Goal: Task Accomplishment & Management: Manage account settings

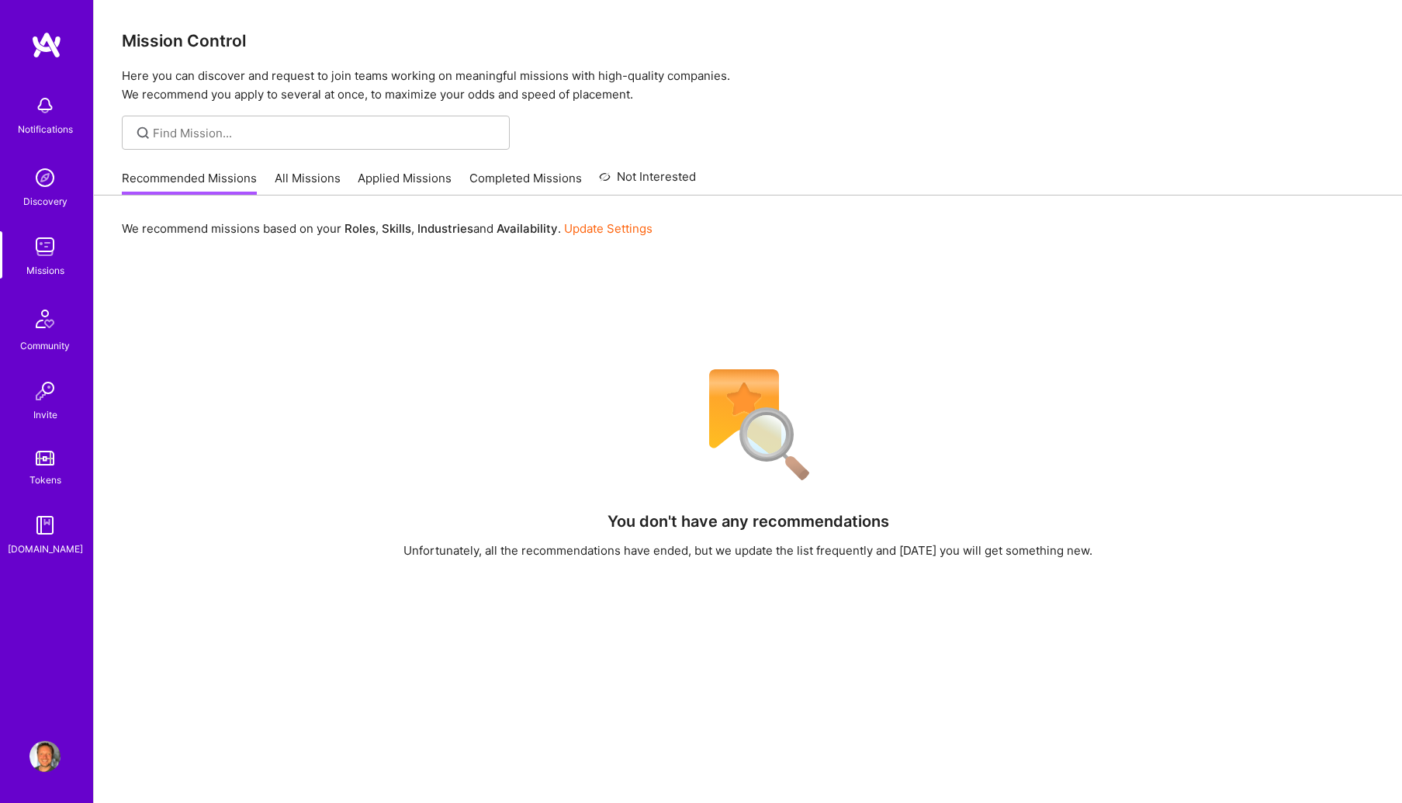
click at [280, 177] on link "All Missions" at bounding box center [308, 183] width 66 height 26
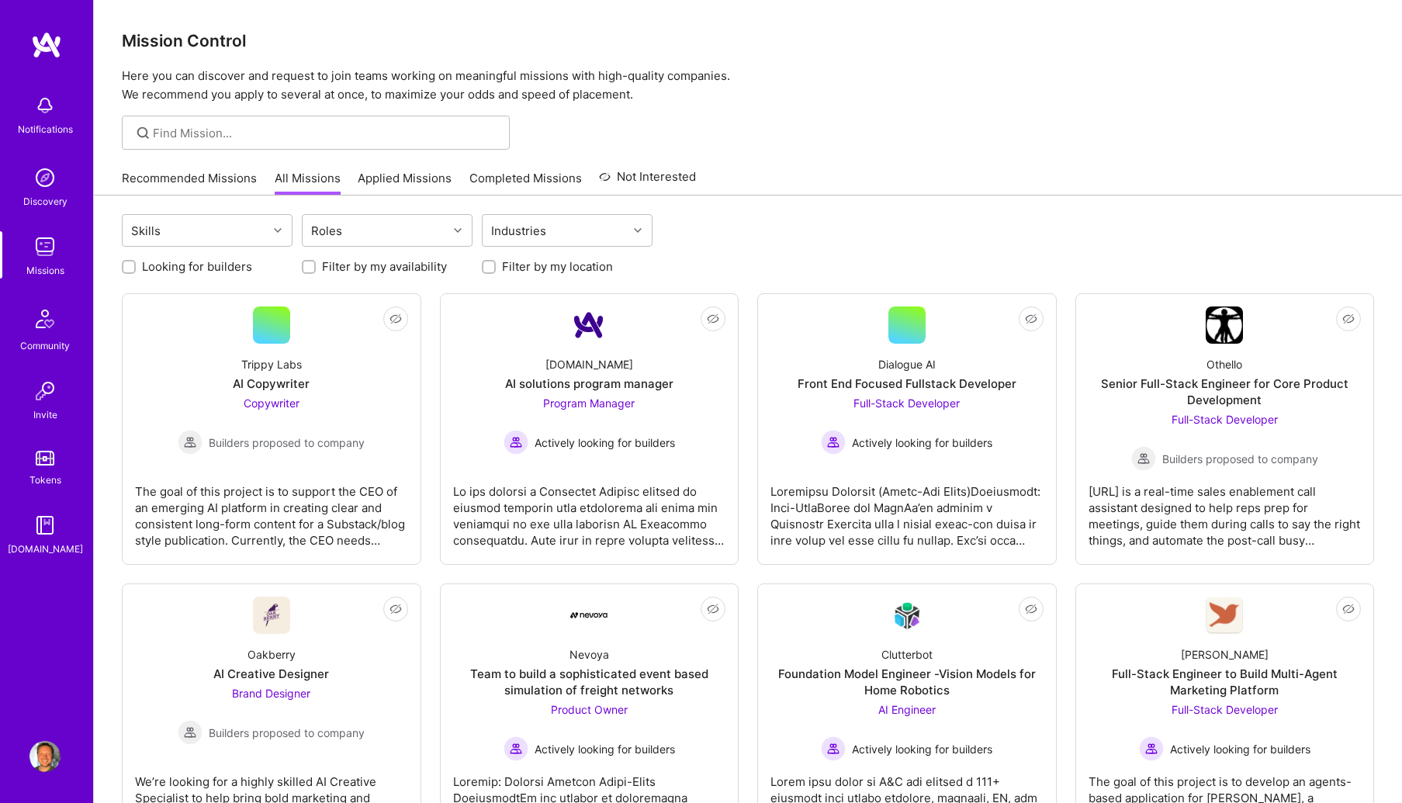
click at [180, 176] on link "Recommended Missions" at bounding box center [189, 183] width 135 height 26
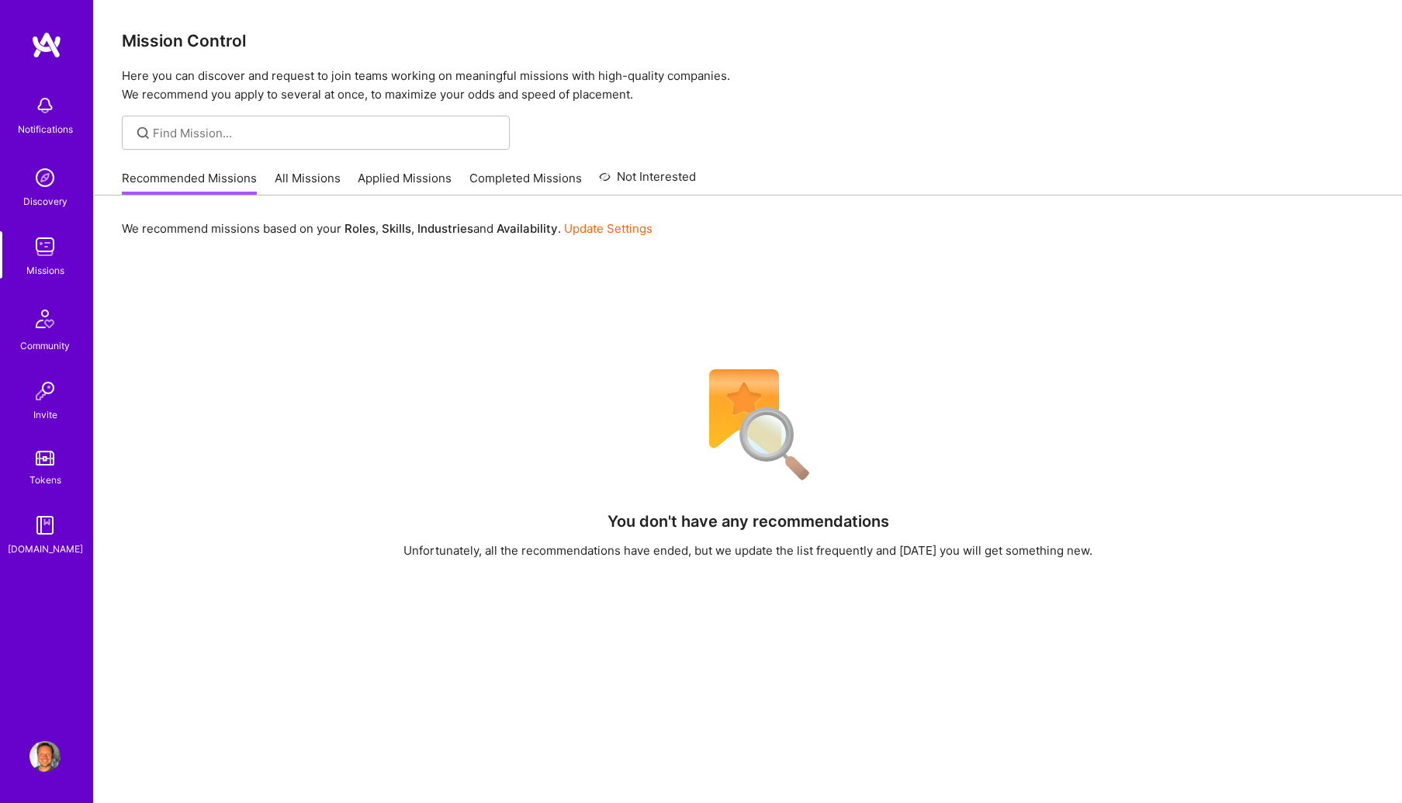
click at [309, 180] on link "All Missions" at bounding box center [308, 183] width 66 height 26
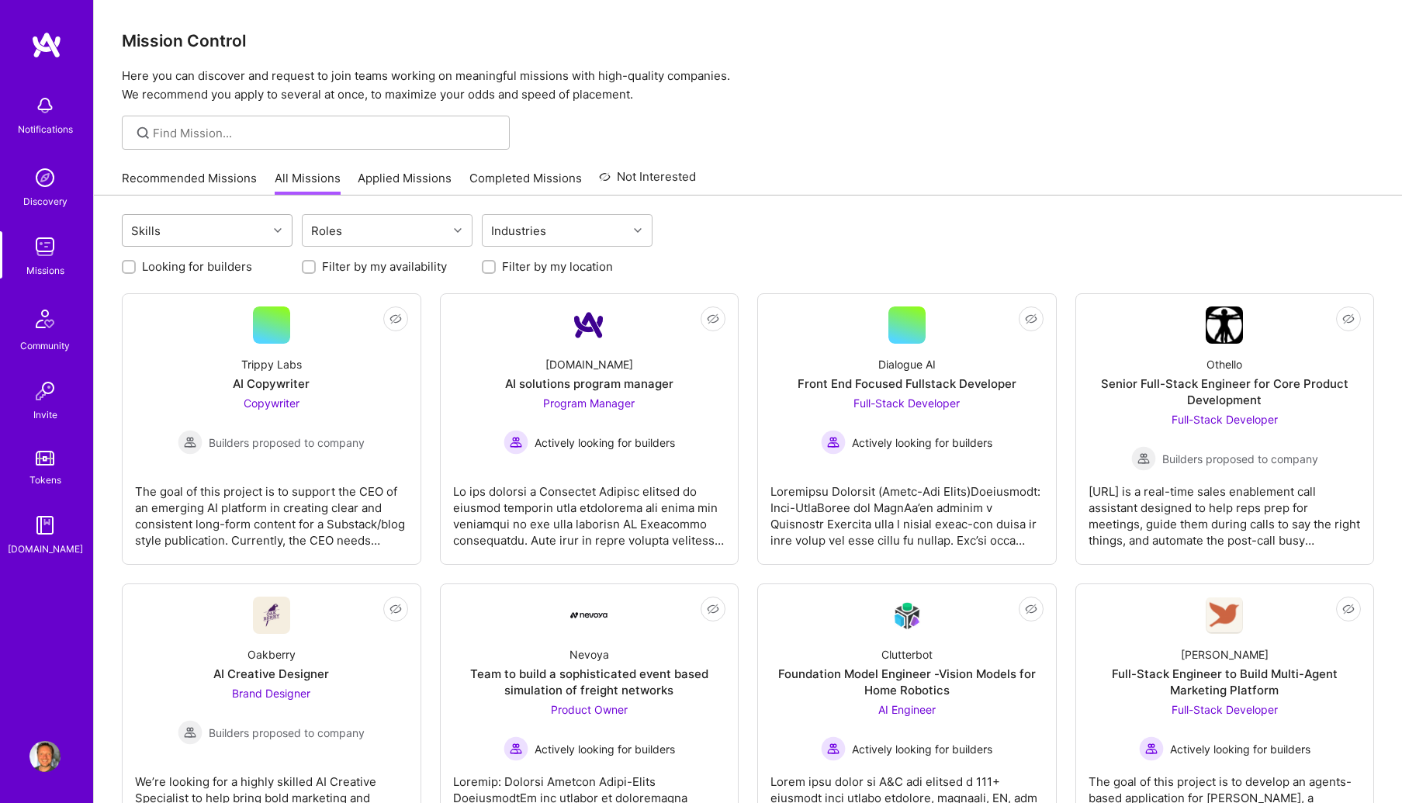
click at [245, 237] on div "Skills" at bounding box center [195, 230] width 145 height 31
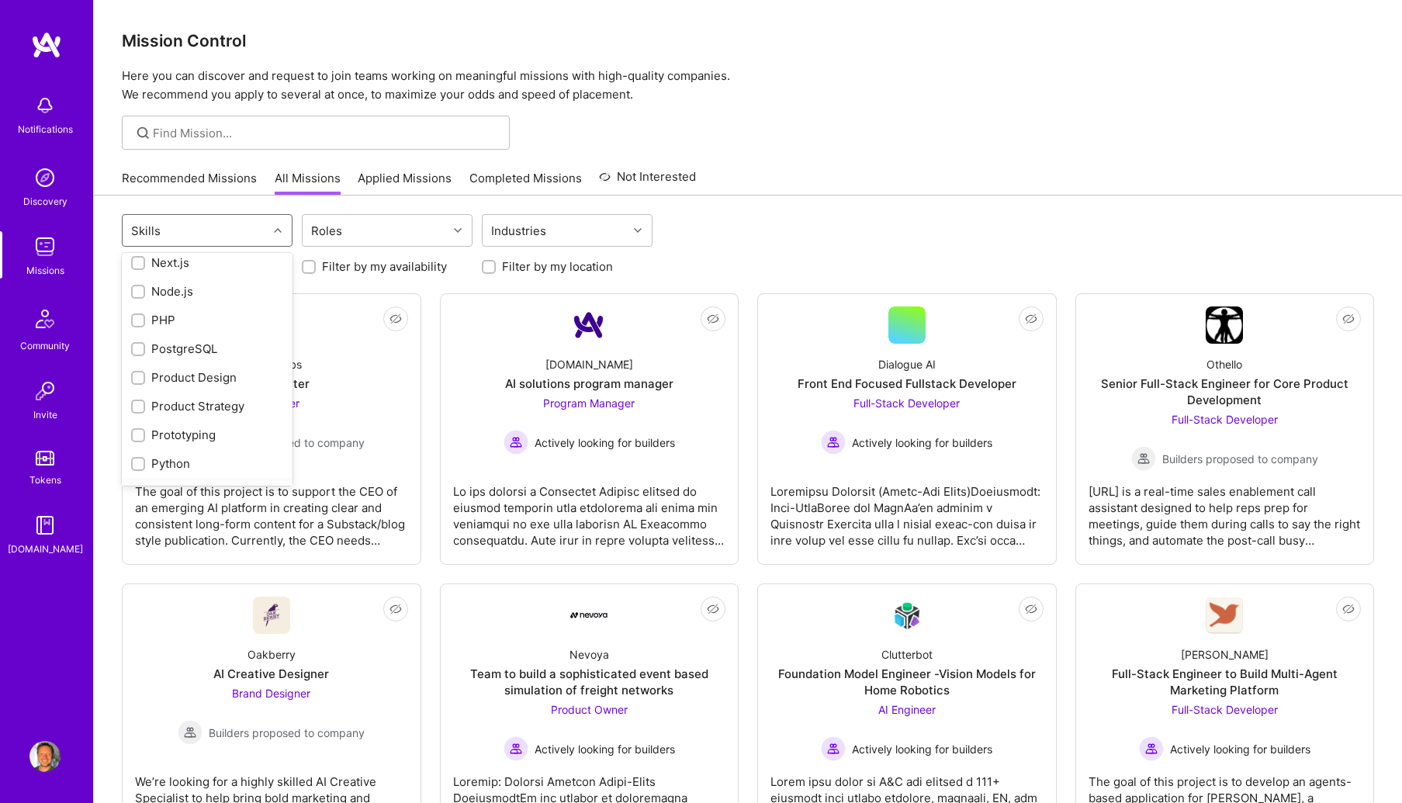
scroll to position [1212, 0]
click at [140, 378] on input "checkbox" at bounding box center [139, 383] width 11 height 11
checkbox input "true"
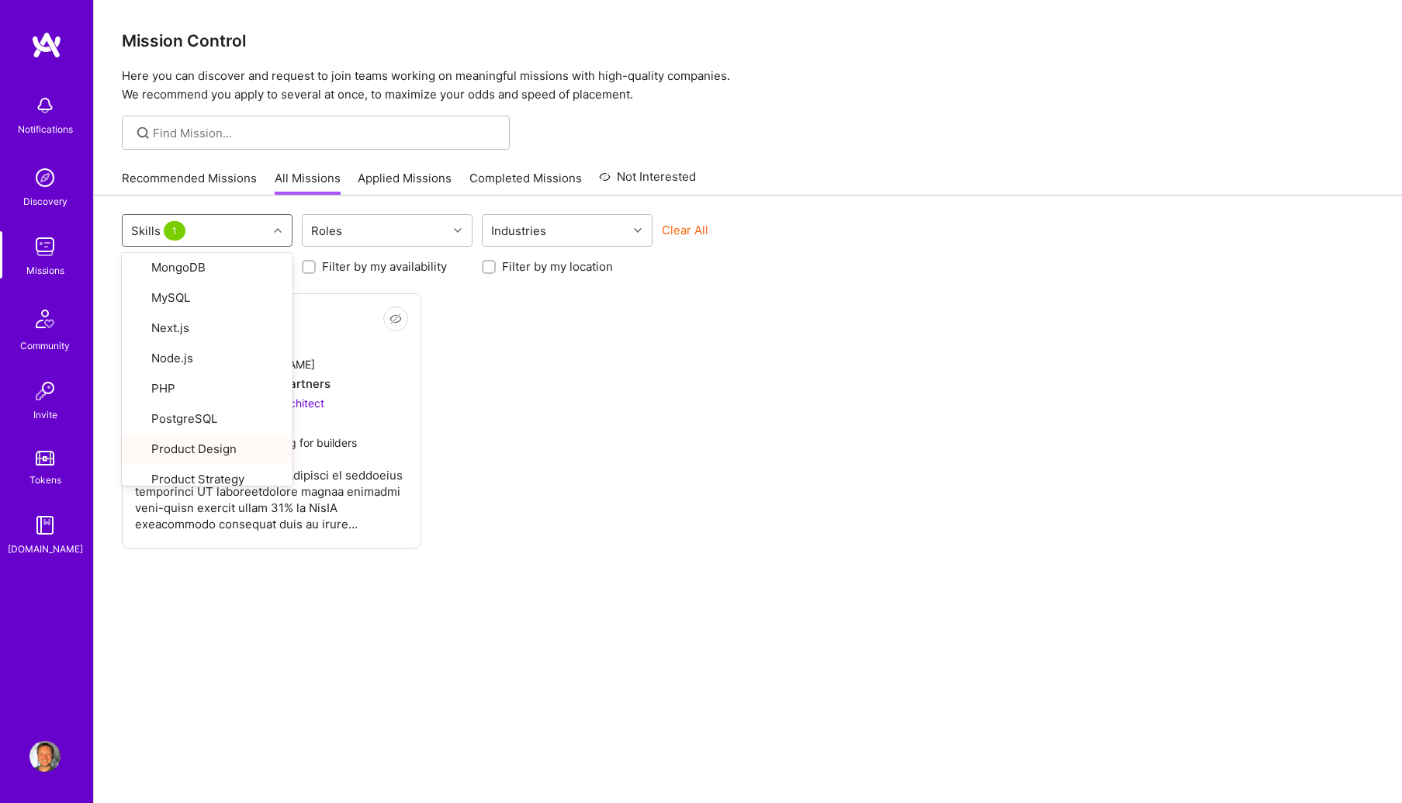
click at [916, 263] on div "Looking for builders Filter by my availability Filter by my location" at bounding box center [748, 263] width 1252 height 24
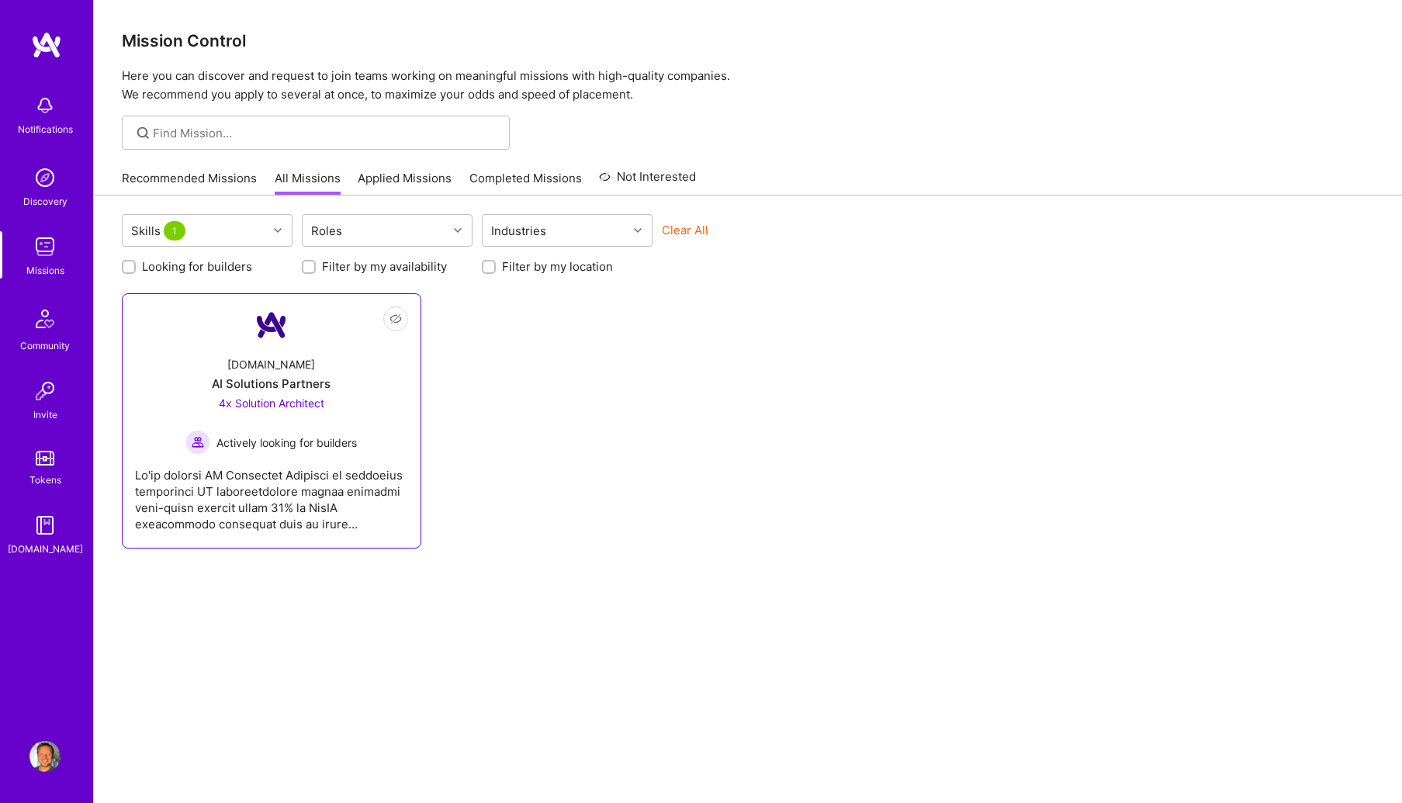
click at [325, 350] on div "A.Team AI Solutions Partners 4x Solution Architect Actively looking for builders" at bounding box center [271, 399] width 273 height 111
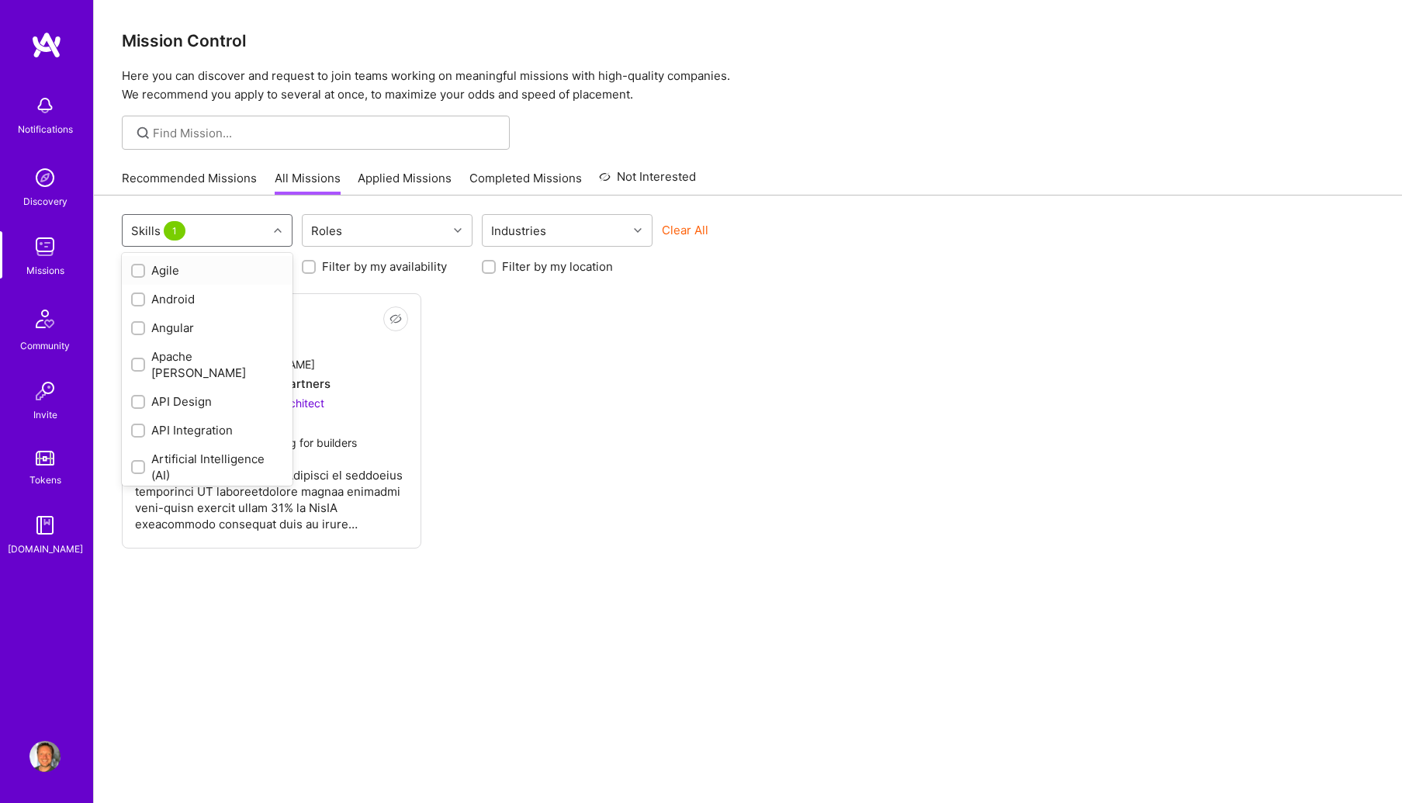
click at [269, 233] on div at bounding box center [280, 230] width 24 height 20
click at [137, 386] on input "checkbox" at bounding box center [140, 393] width 14 height 14
checkbox input "false"
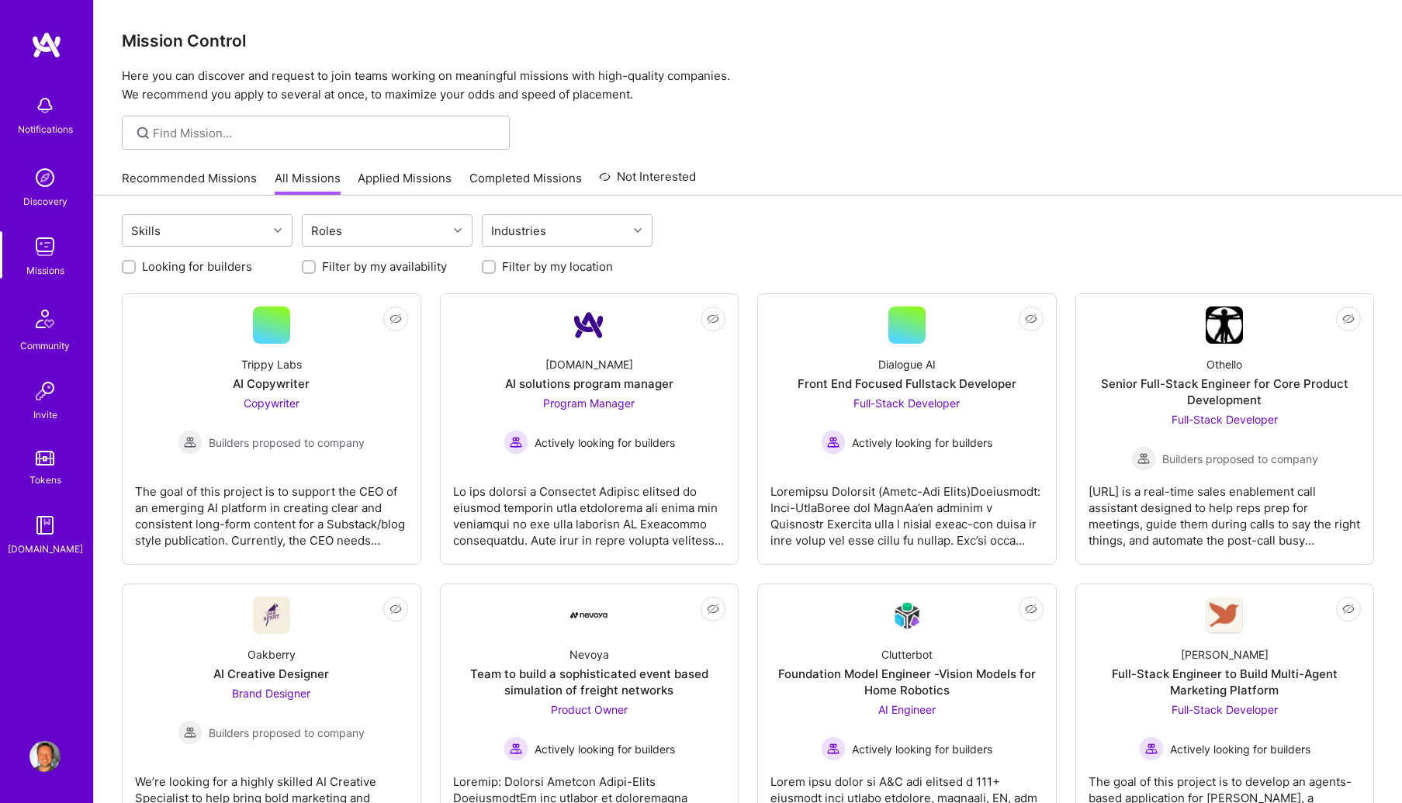
click at [783, 258] on div "Looking for builders Filter by my availability Filter by my location" at bounding box center [748, 263] width 1252 height 24
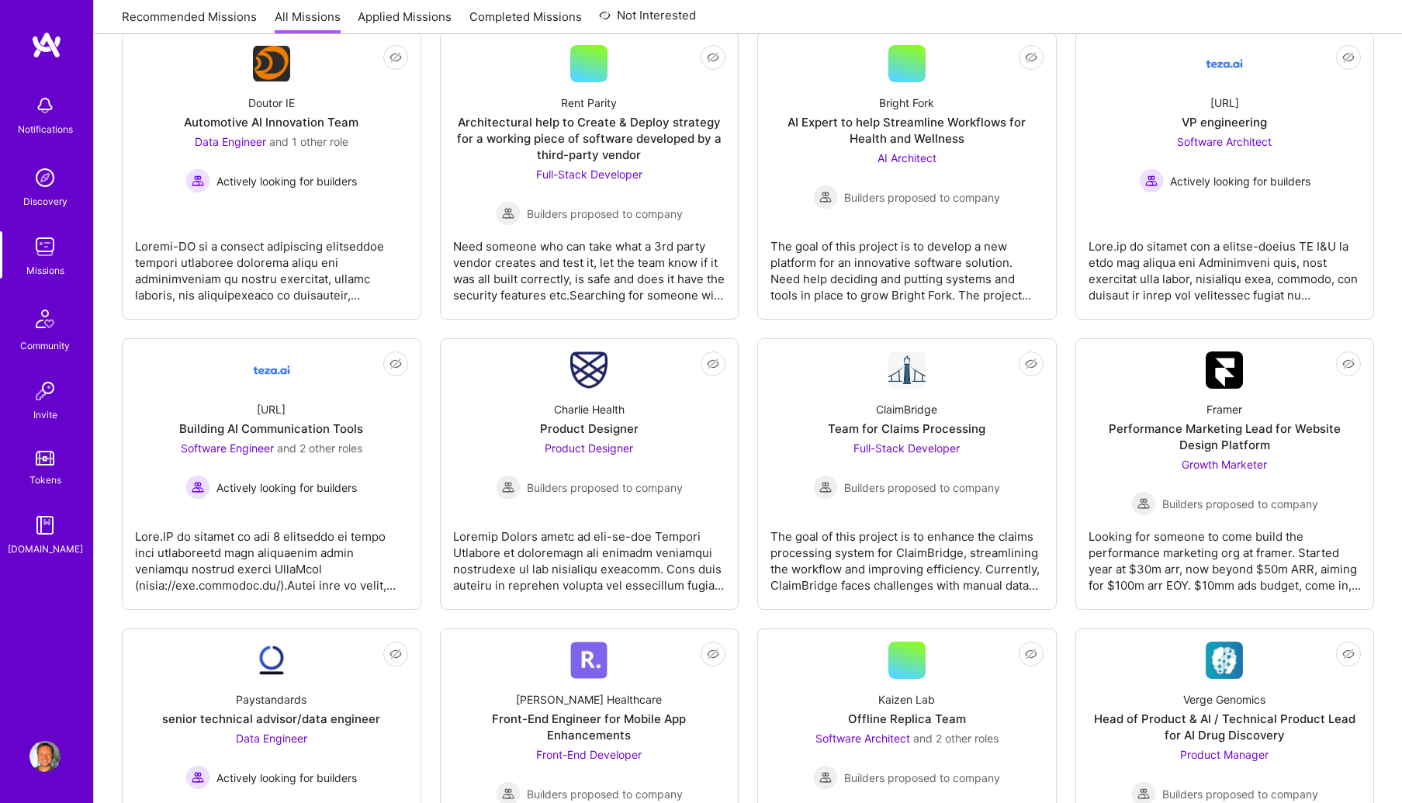
scroll to position [1427, 0]
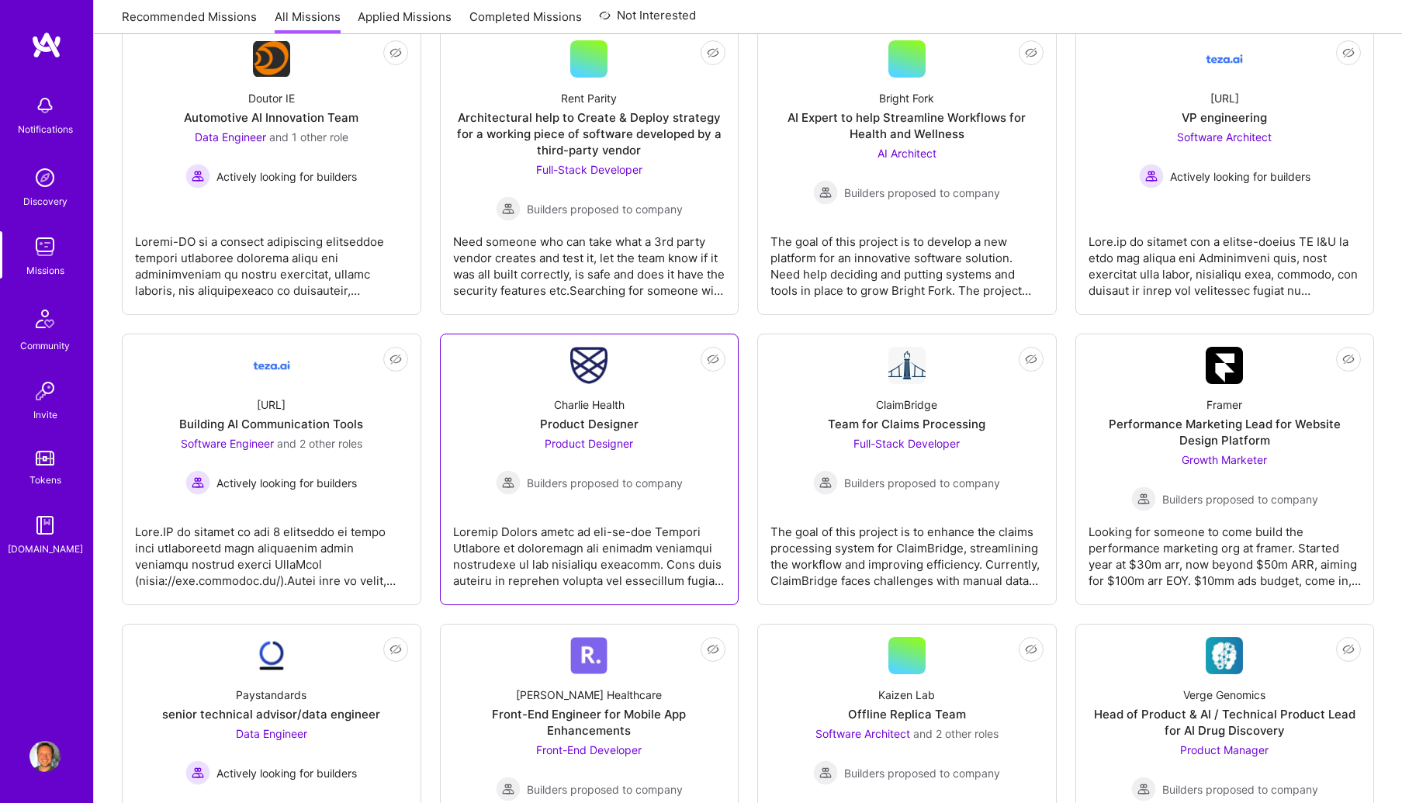
click at [656, 400] on div "Charlie Health Product Designer Product Designer Builders proposed to company" at bounding box center [589, 439] width 273 height 111
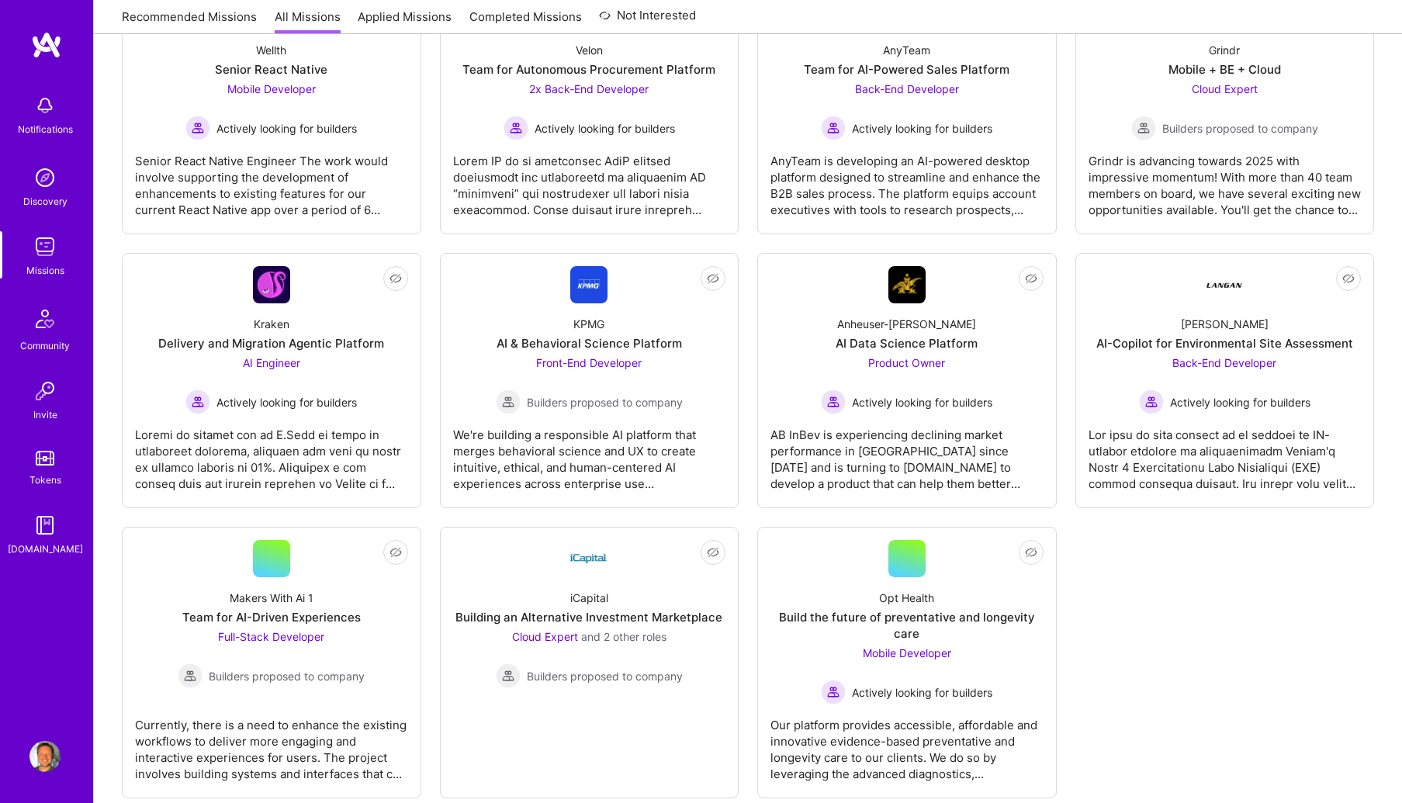
scroll to position [3248, 0]
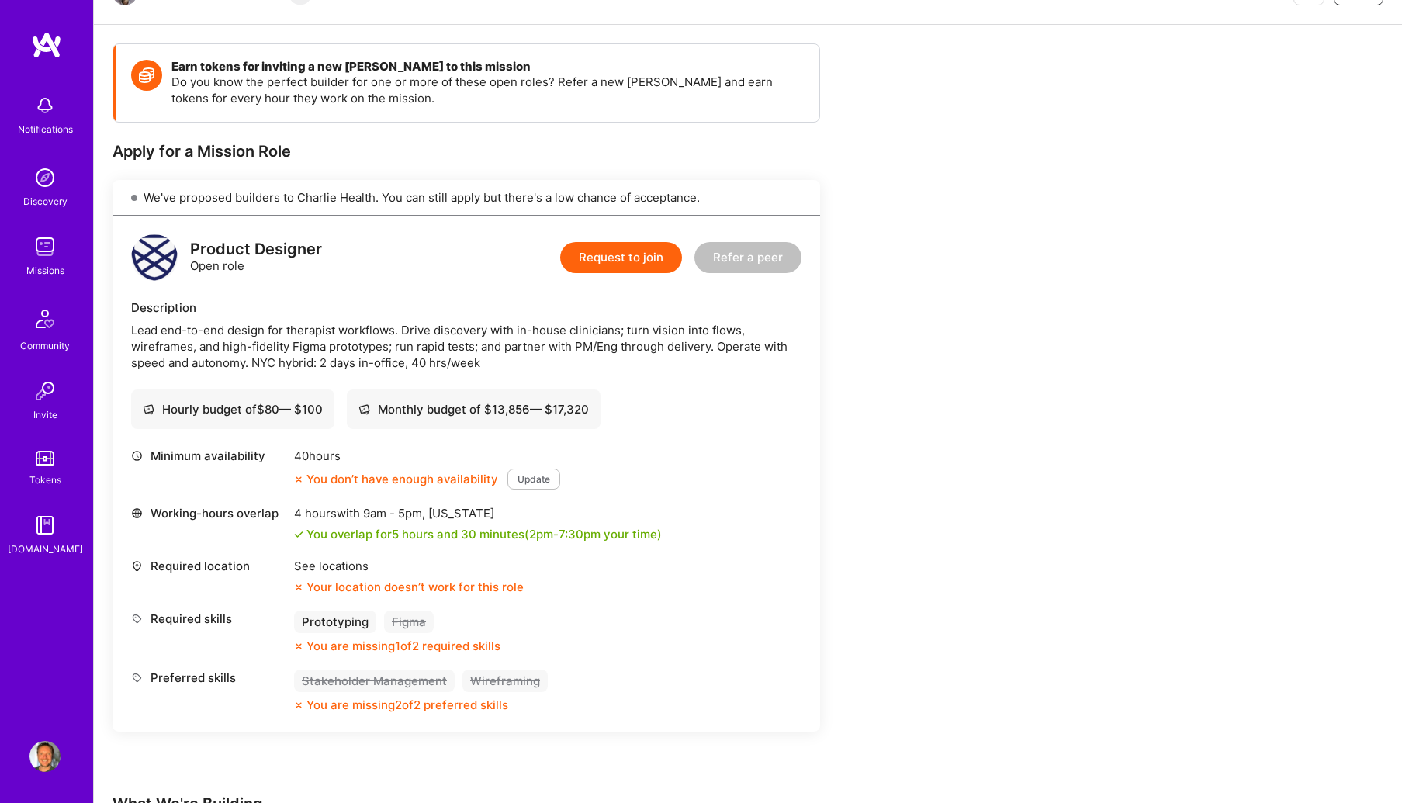
scroll to position [185, 0]
click at [536, 475] on button "Update" at bounding box center [533, 477] width 53 height 21
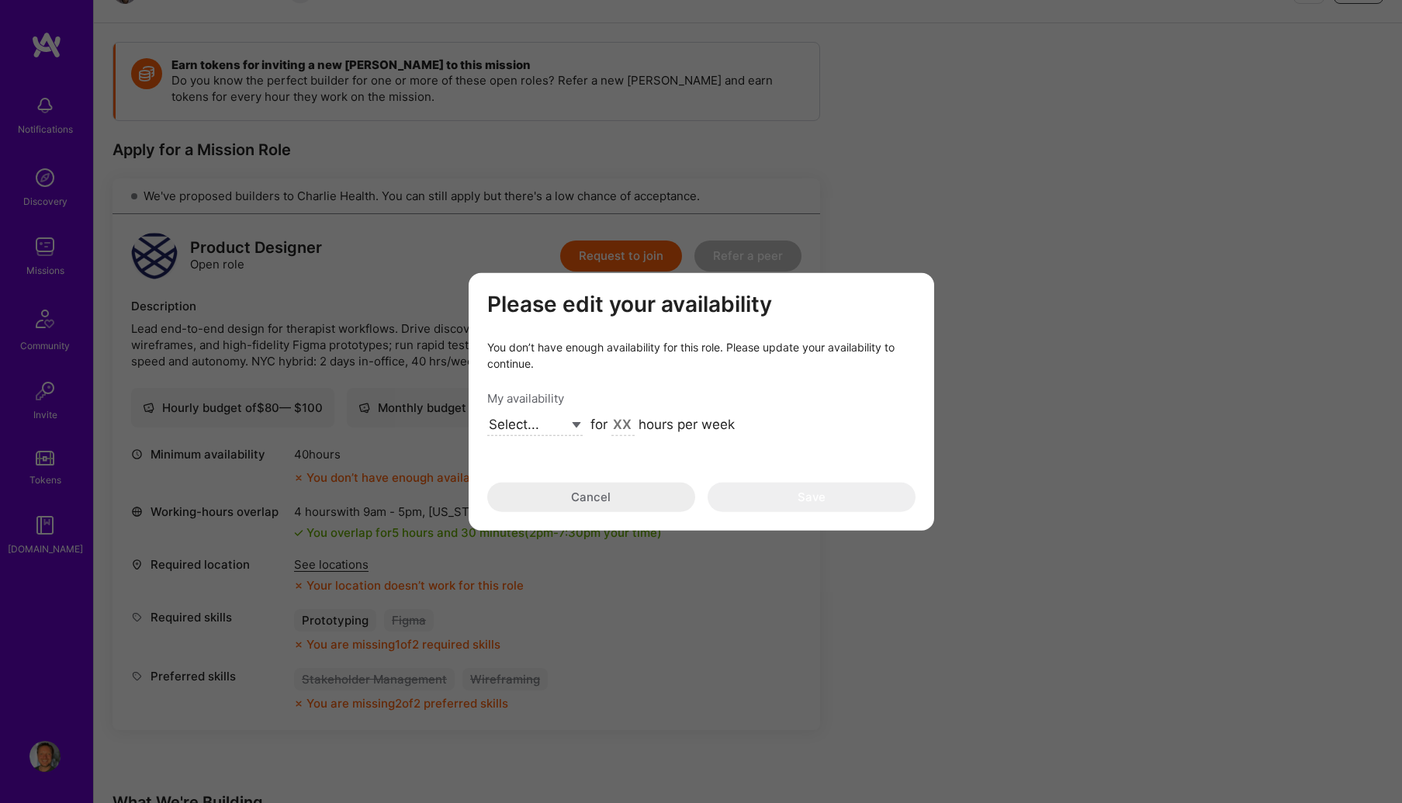
click at [571, 425] on select "Select... Right Now Future Date Not Available" at bounding box center [534, 425] width 95 height 21
select select "Right Now"
click at [487, 415] on select "Select... Right Now Future Date Not Available" at bounding box center [534, 425] width 95 height 21
click at [622, 422] on input "modal" at bounding box center [622, 426] width 23 height 20
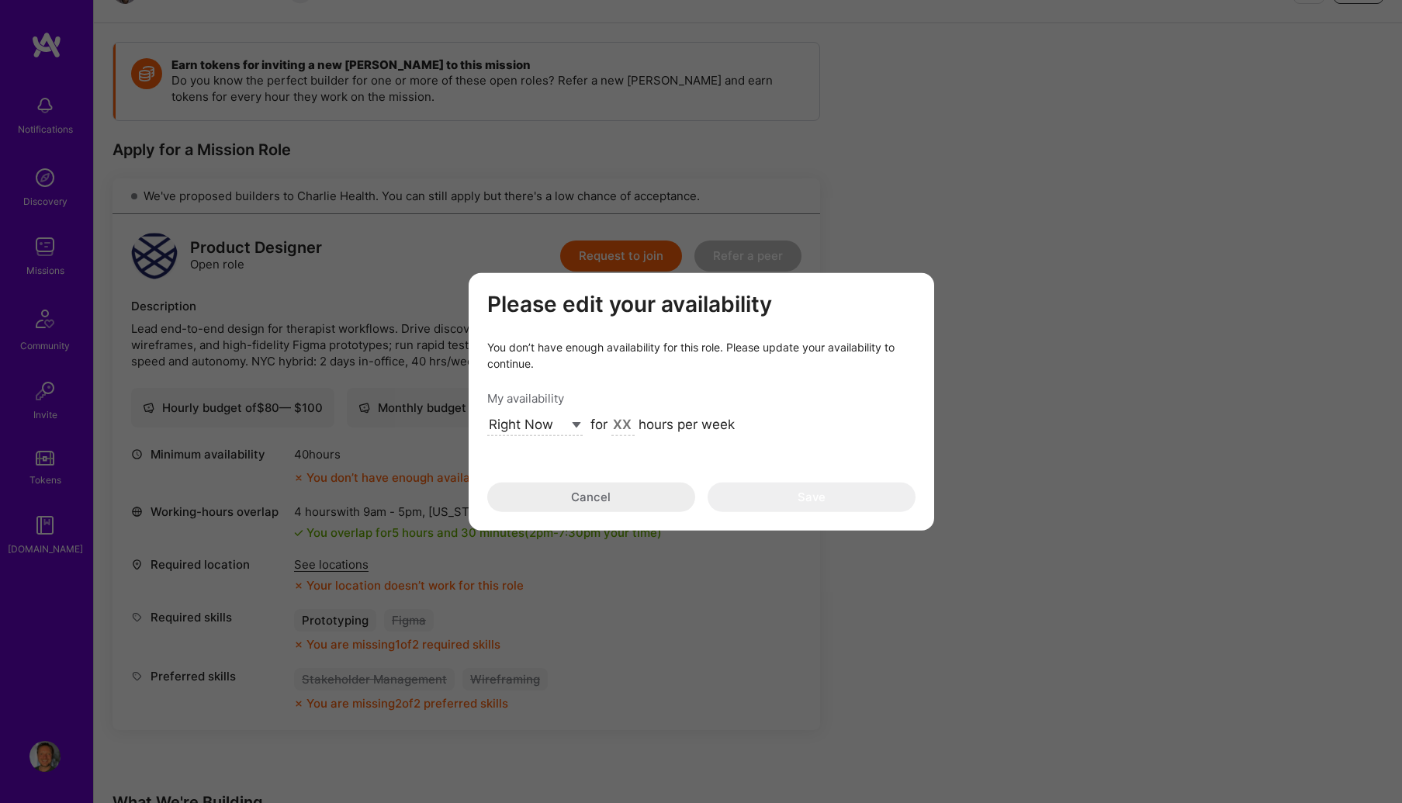
click at [622, 422] on input "modal" at bounding box center [622, 426] width 23 height 20
drag, startPoint x: 624, startPoint y: 423, endPoint x: 600, endPoint y: 420, distance: 24.2
click at [600, 420] on div "for hours per week" at bounding box center [662, 426] width 144 height 20
type input "48"
click at [785, 493] on button "Save" at bounding box center [811, 497] width 208 height 29
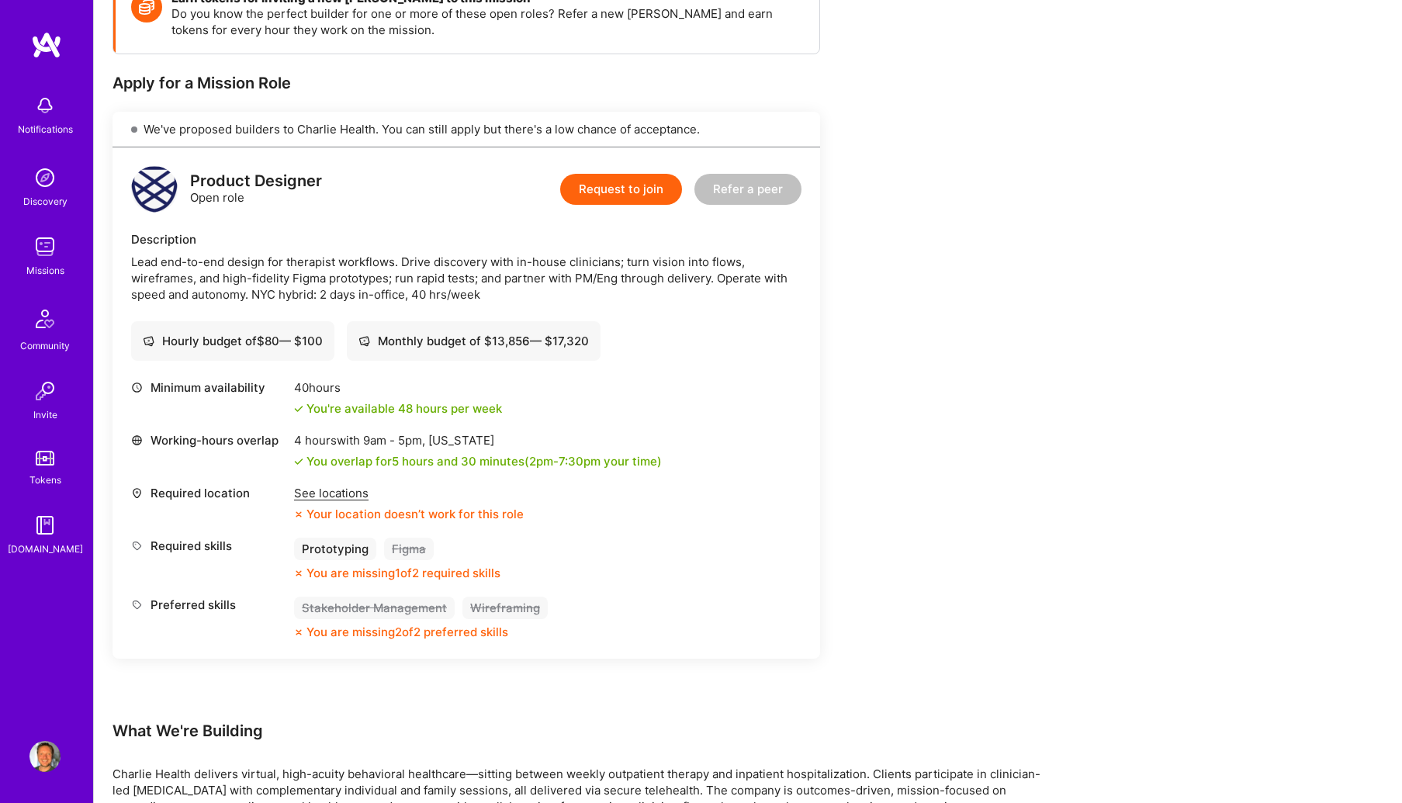
scroll to position [257, 0]
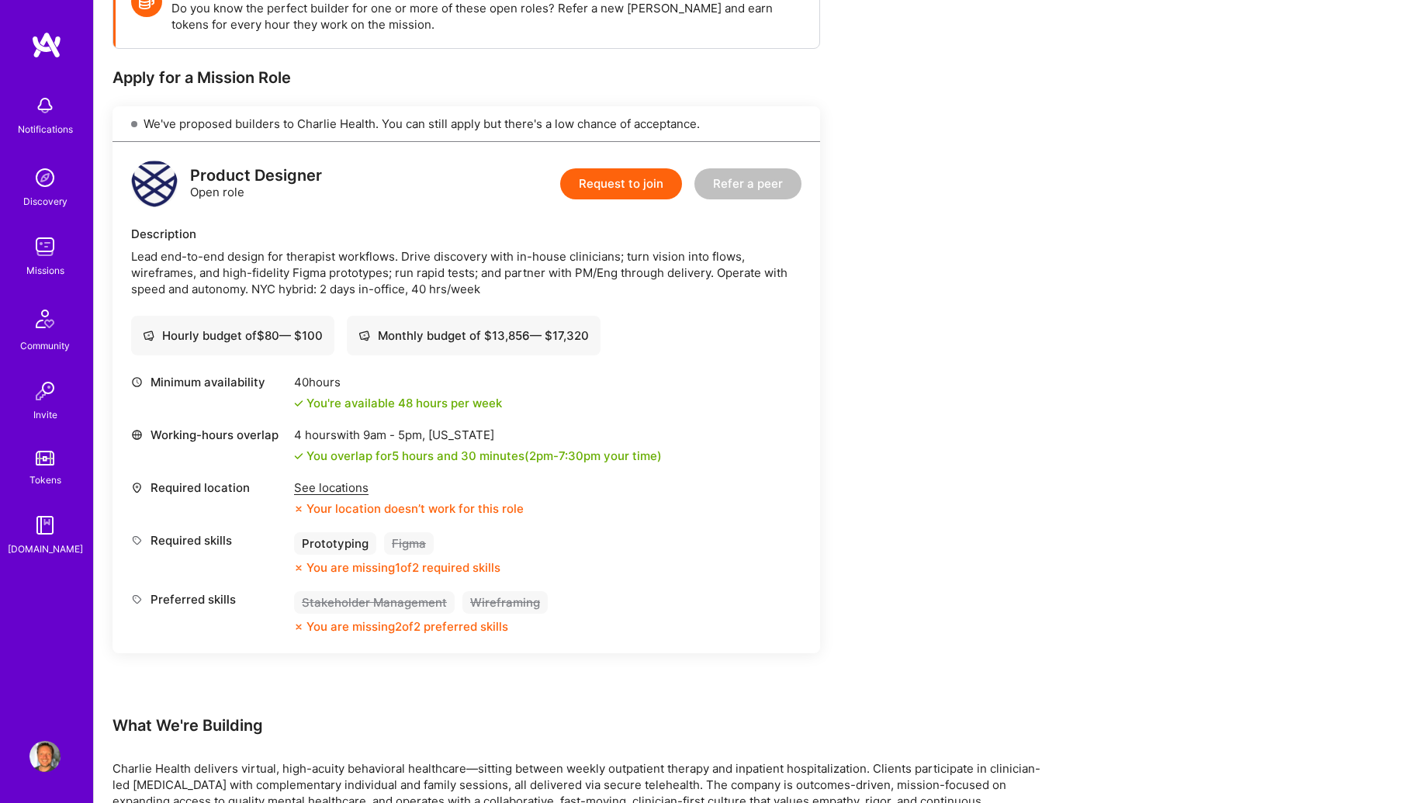
click at [340, 488] on div "See locations" at bounding box center [409, 487] width 230 height 16
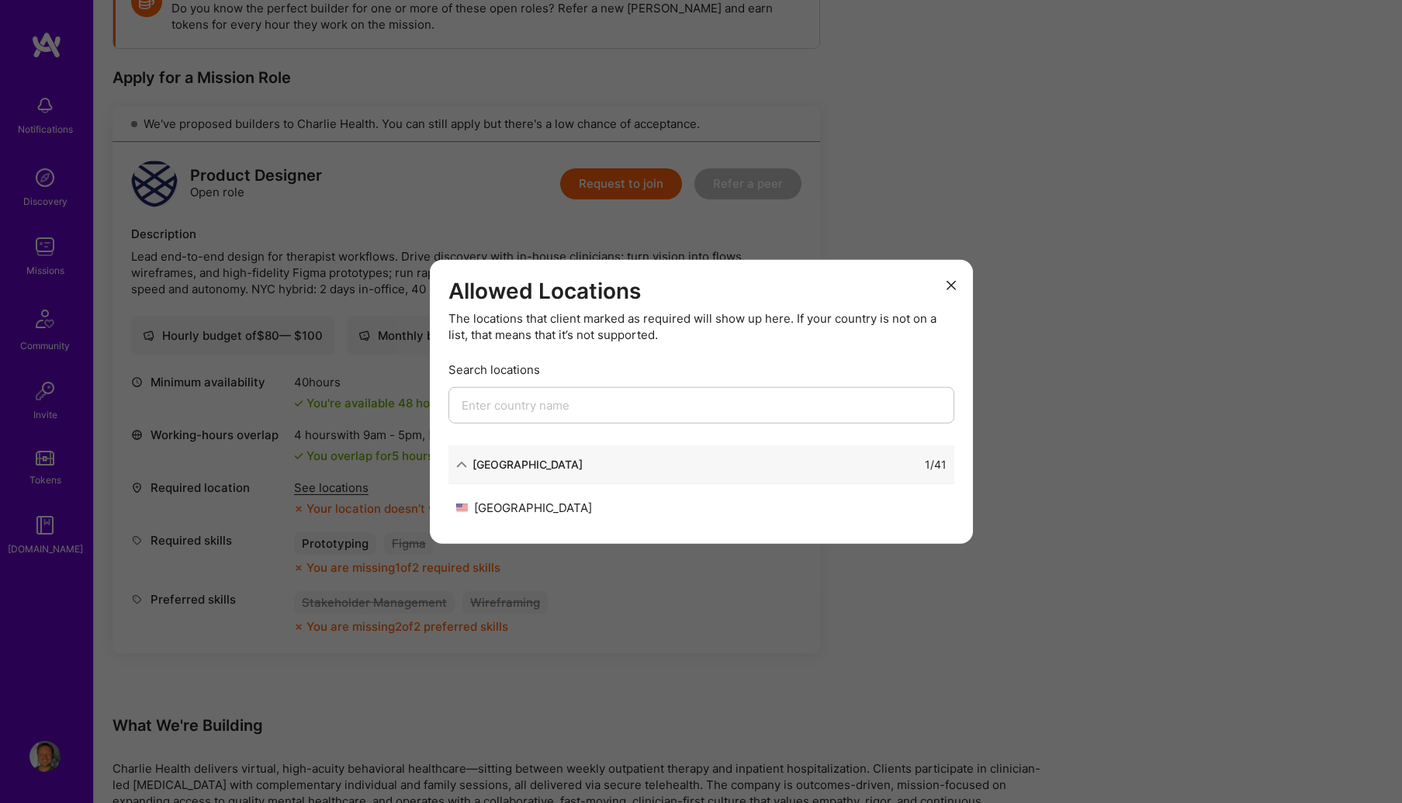
click at [510, 405] on input "modal" at bounding box center [701, 405] width 506 height 36
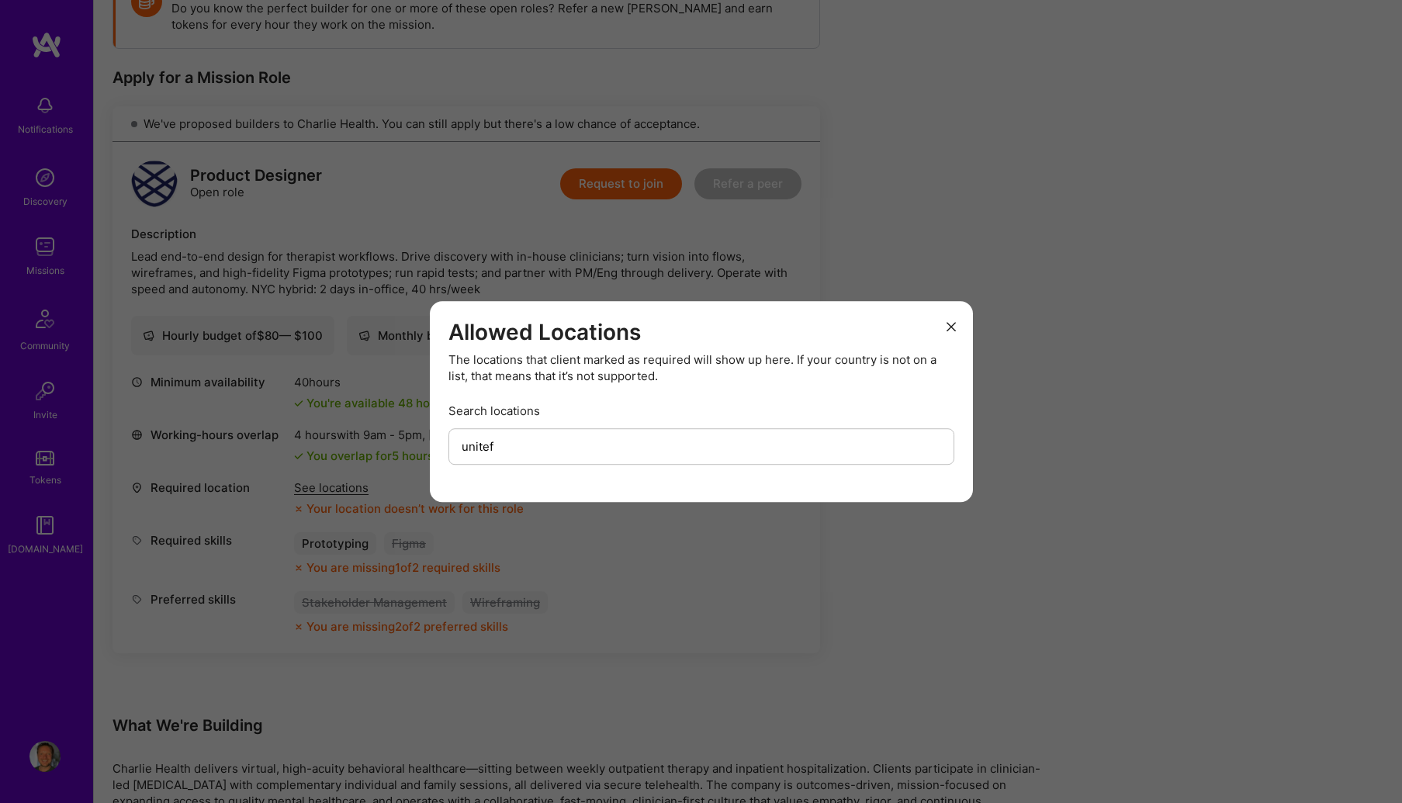
click at [489, 448] on input "unitef" at bounding box center [701, 446] width 506 height 36
type input "united kingdom"
drag, startPoint x: 593, startPoint y: 453, endPoint x: 417, endPoint y: 438, distance: 176.7
click at [417, 438] on div "Allowed Locations The locations that client marked as required will show up her…" at bounding box center [701, 401] width 1402 height 803
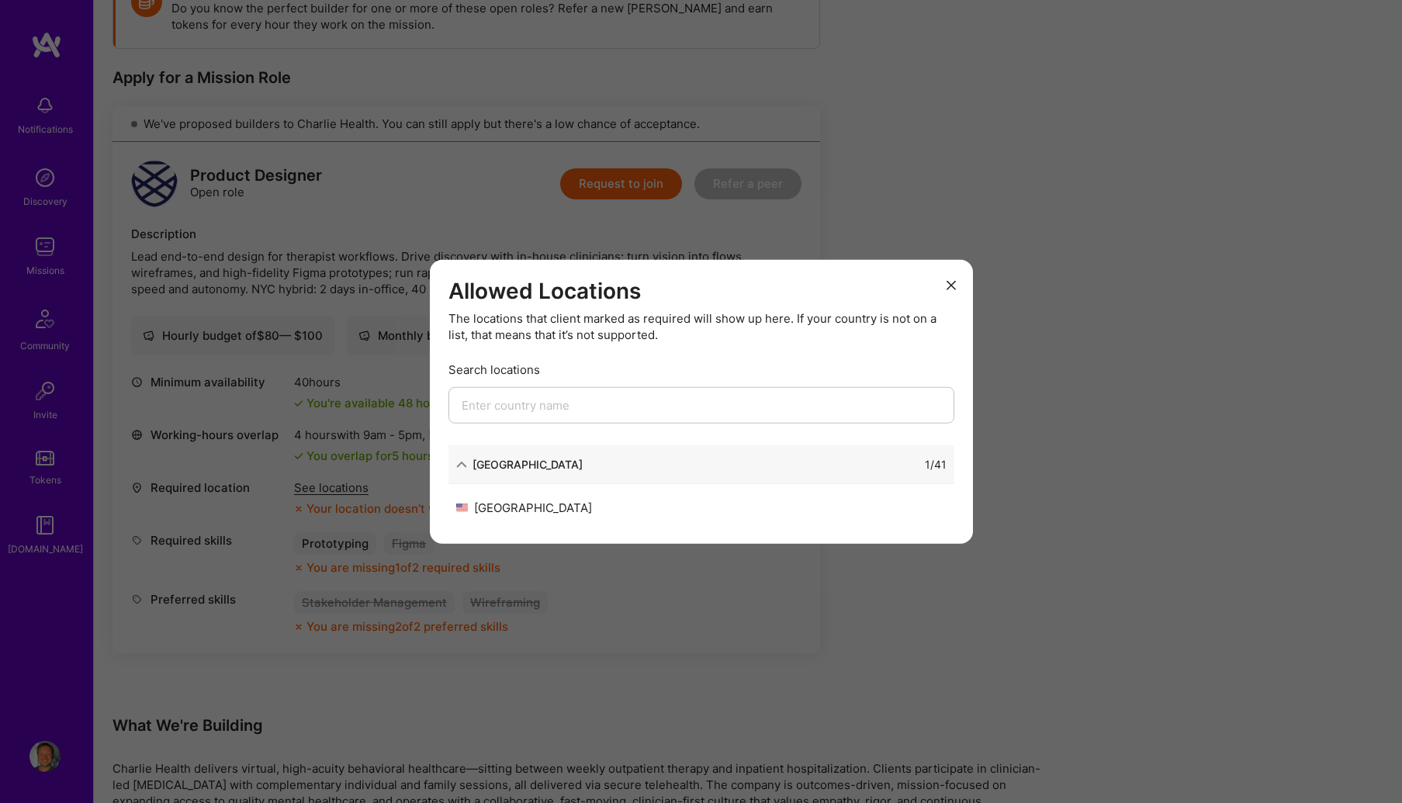
click at [476, 501] on div "United States" at bounding box center [578, 508] width 245 height 16
click at [953, 284] on icon "modal" at bounding box center [950, 285] width 9 height 9
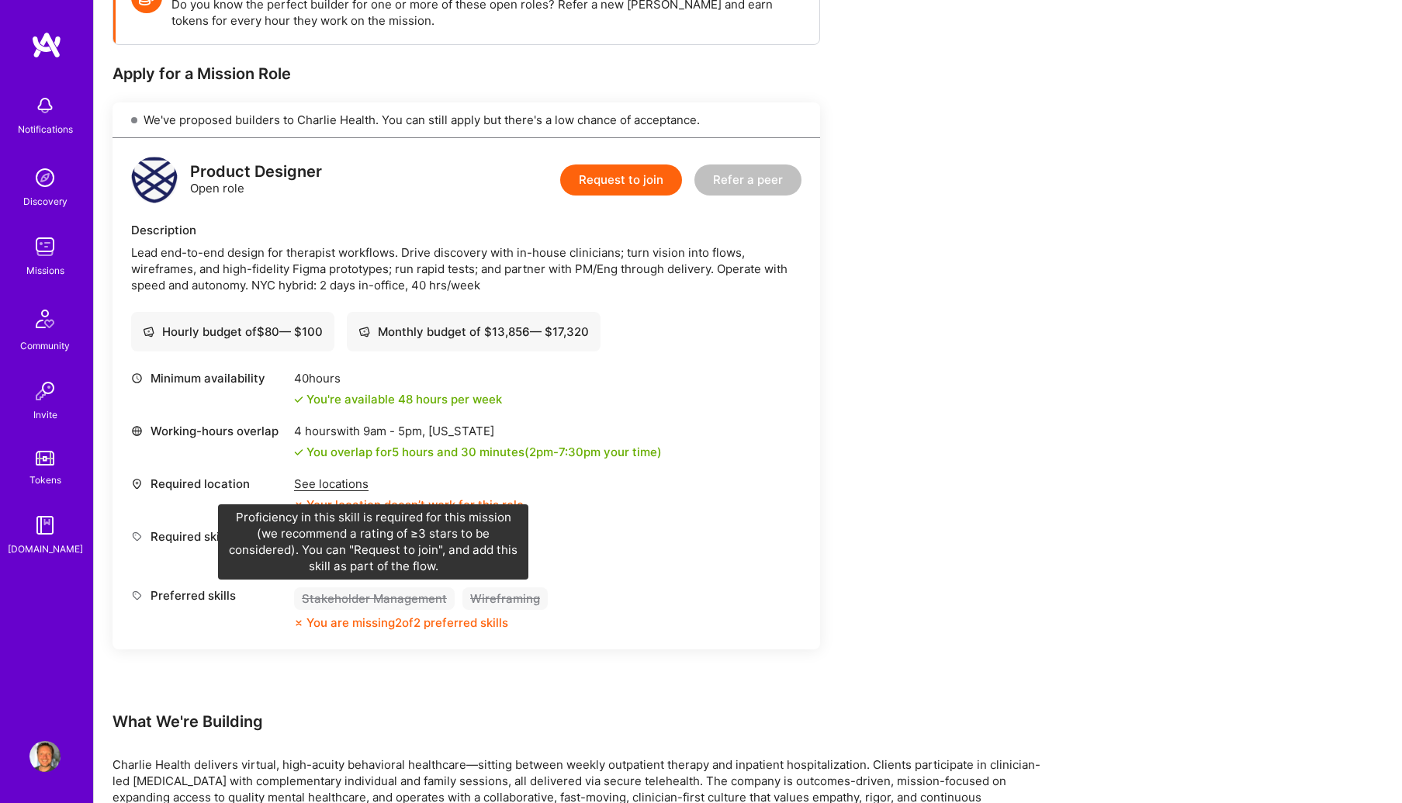
scroll to position [273, 0]
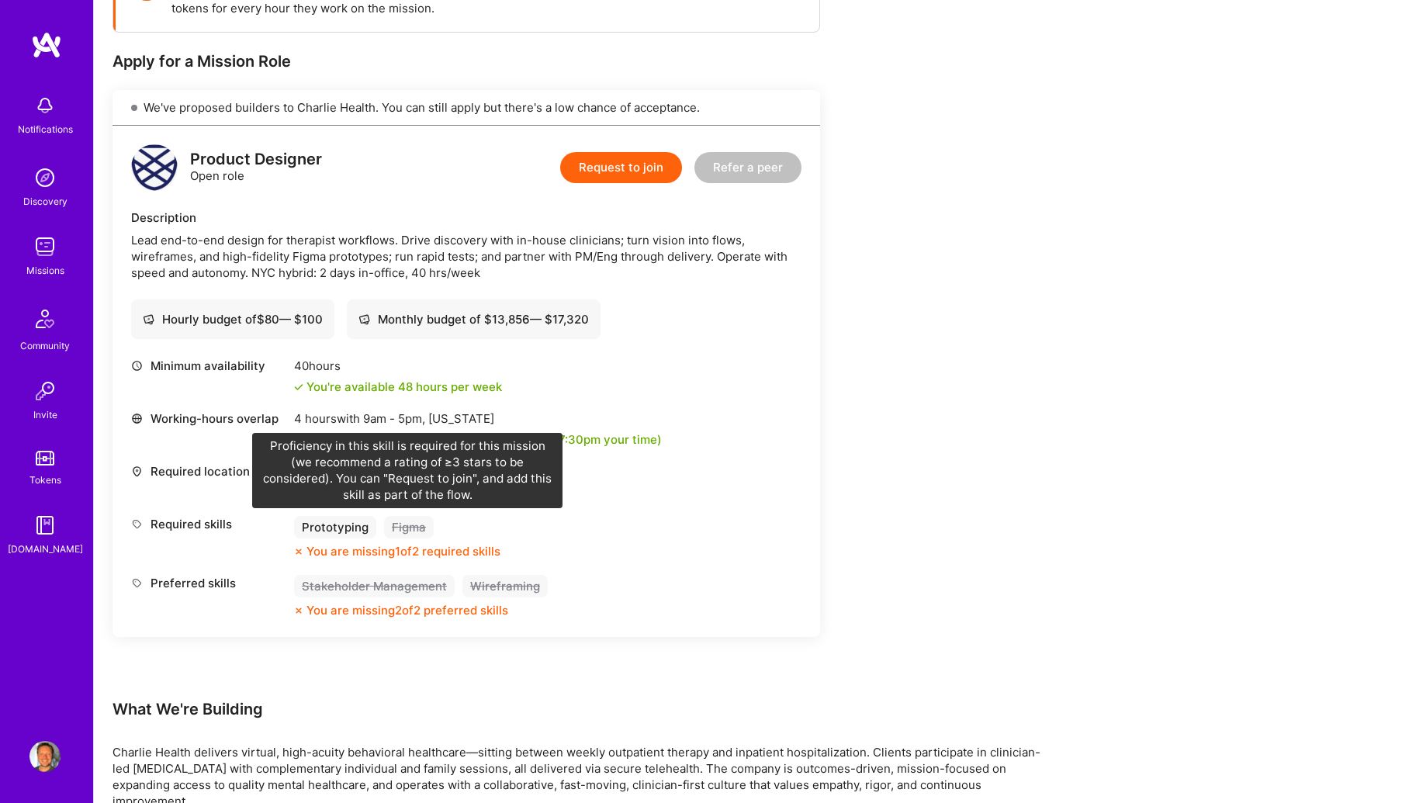
click at [402, 533] on div "Figma" at bounding box center [409, 527] width 50 height 22
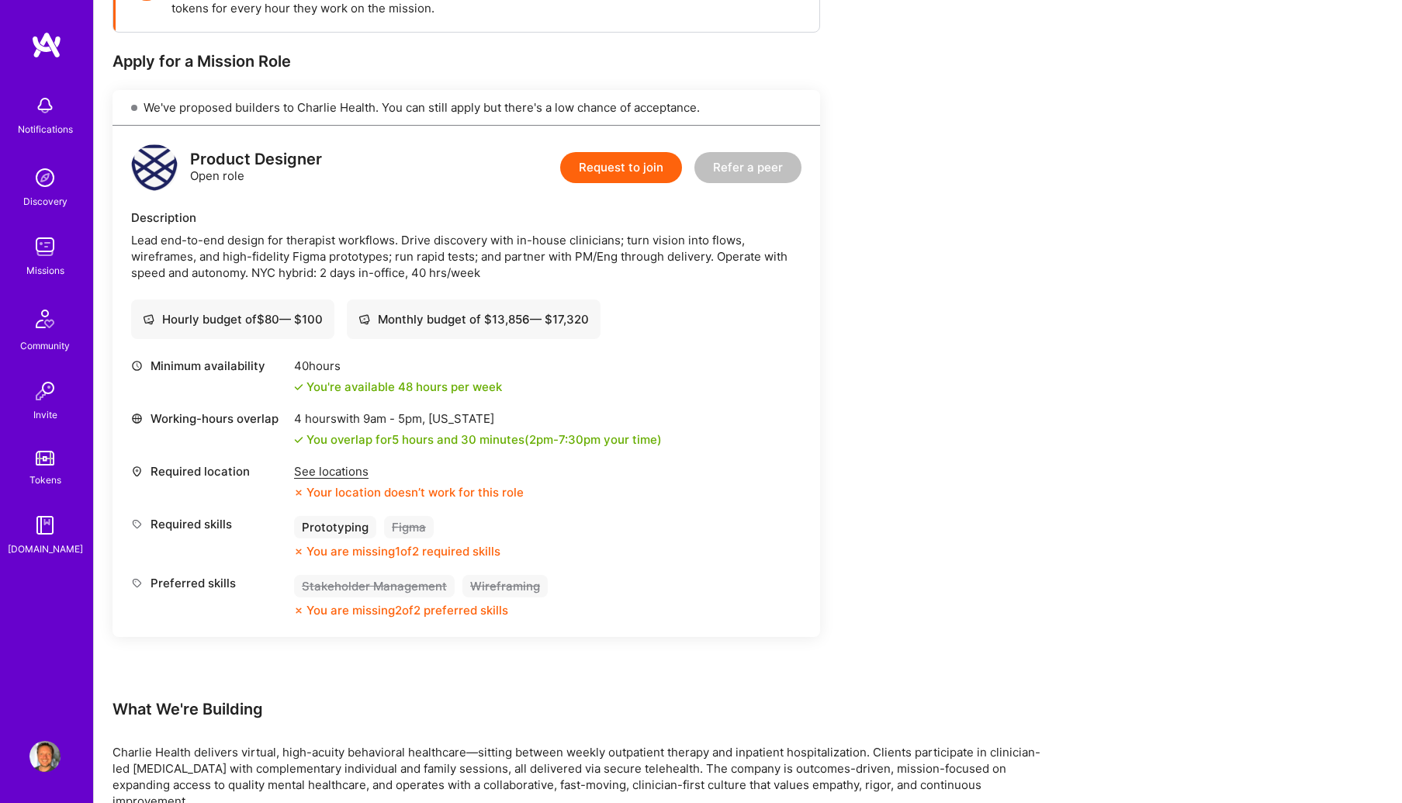
click at [406, 526] on div "Figma" at bounding box center [409, 527] width 50 height 22
drag, startPoint x: 168, startPoint y: 524, endPoint x: 186, endPoint y: 524, distance: 17.9
click at [173, 523] on div "Required skills" at bounding box center [208, 524] width 155 height 16
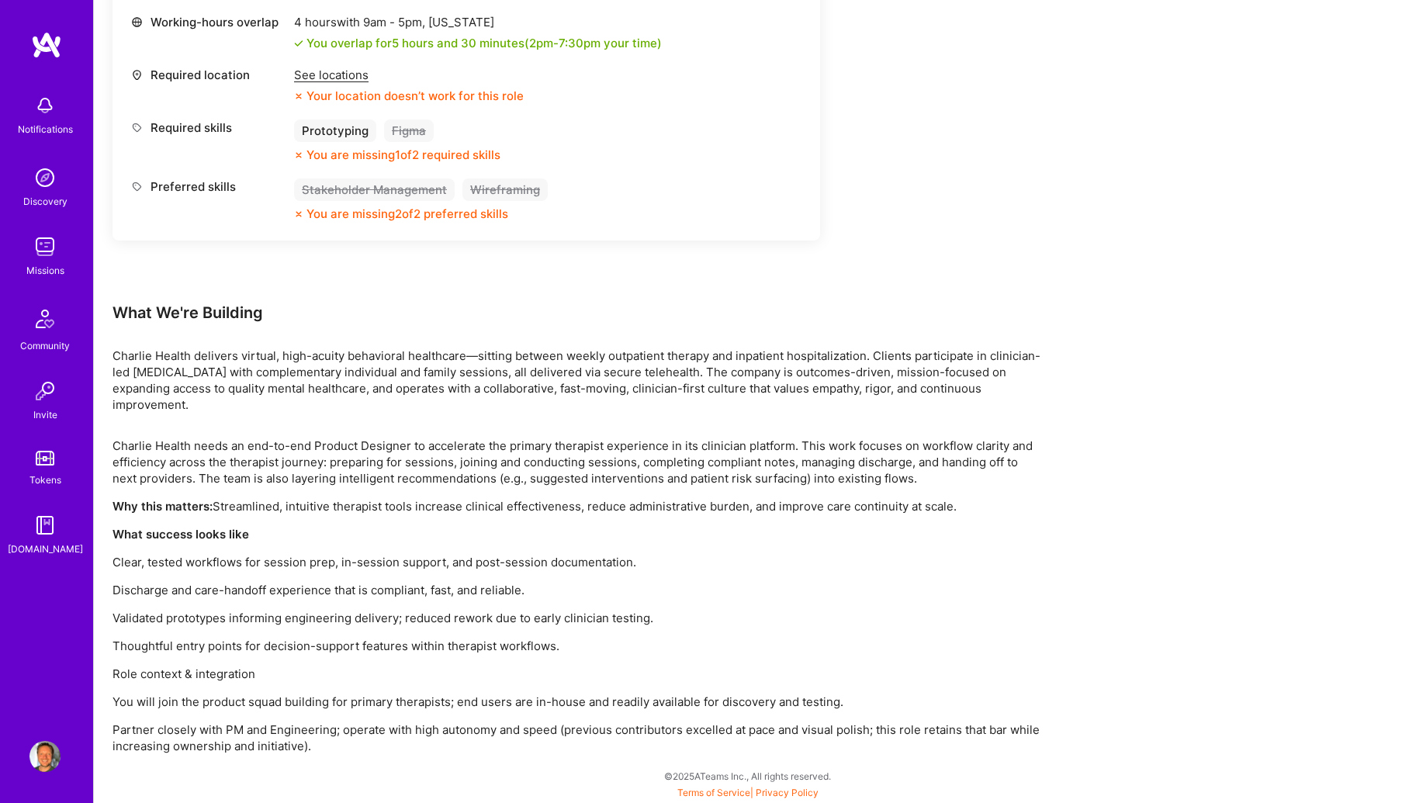
scroll to position [0, 0]
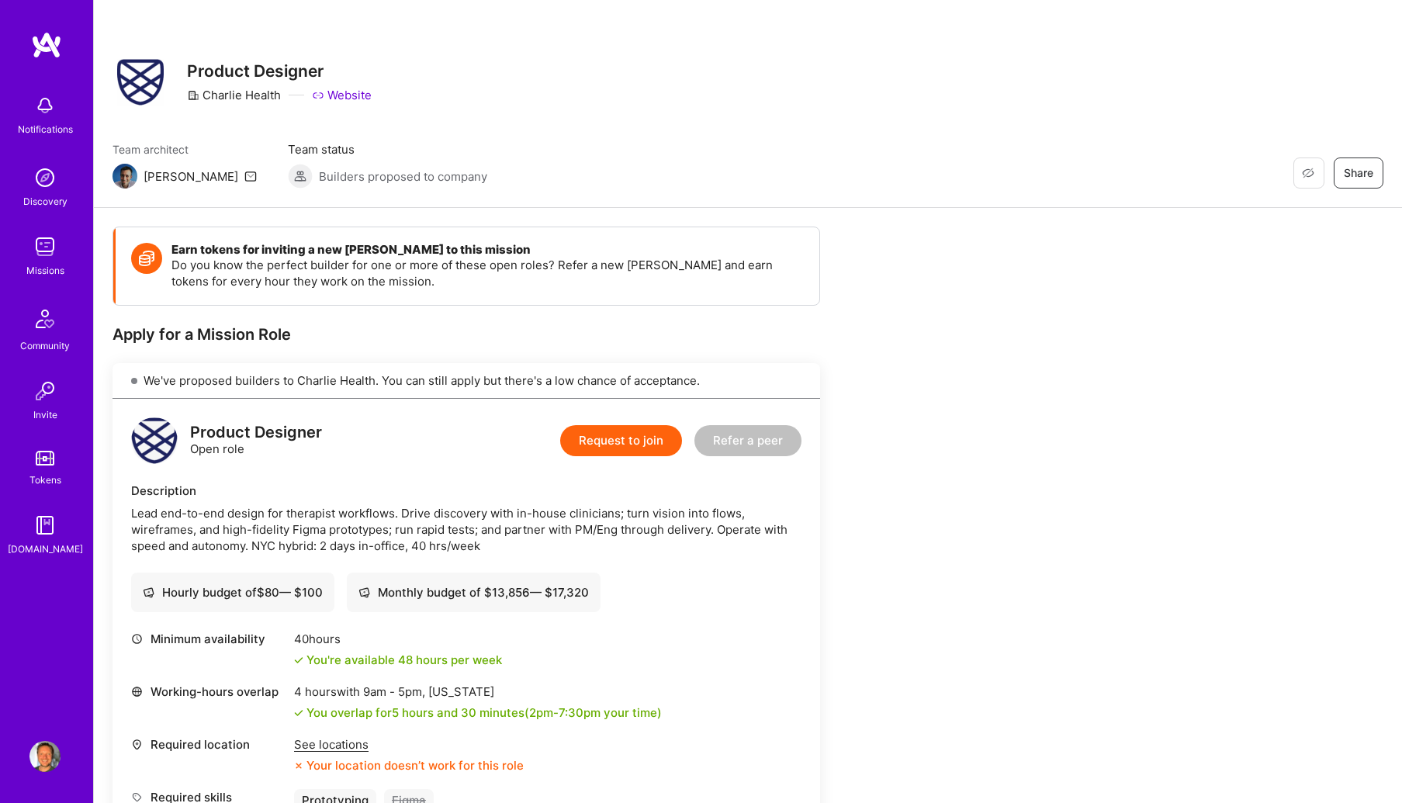
click at [36, 172] on img at bounding box center [44, 177] width 31 height 31
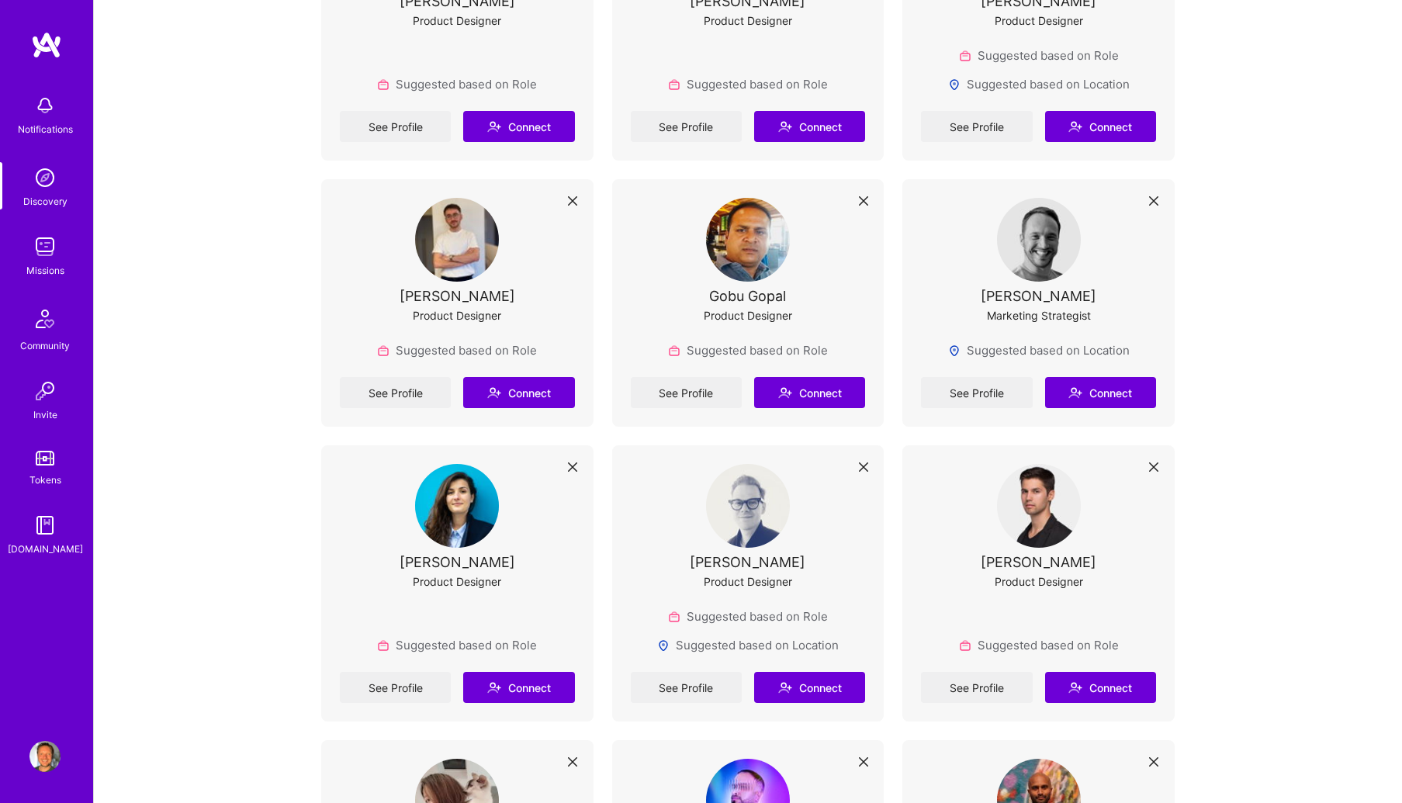
scroll to position [481, 0]
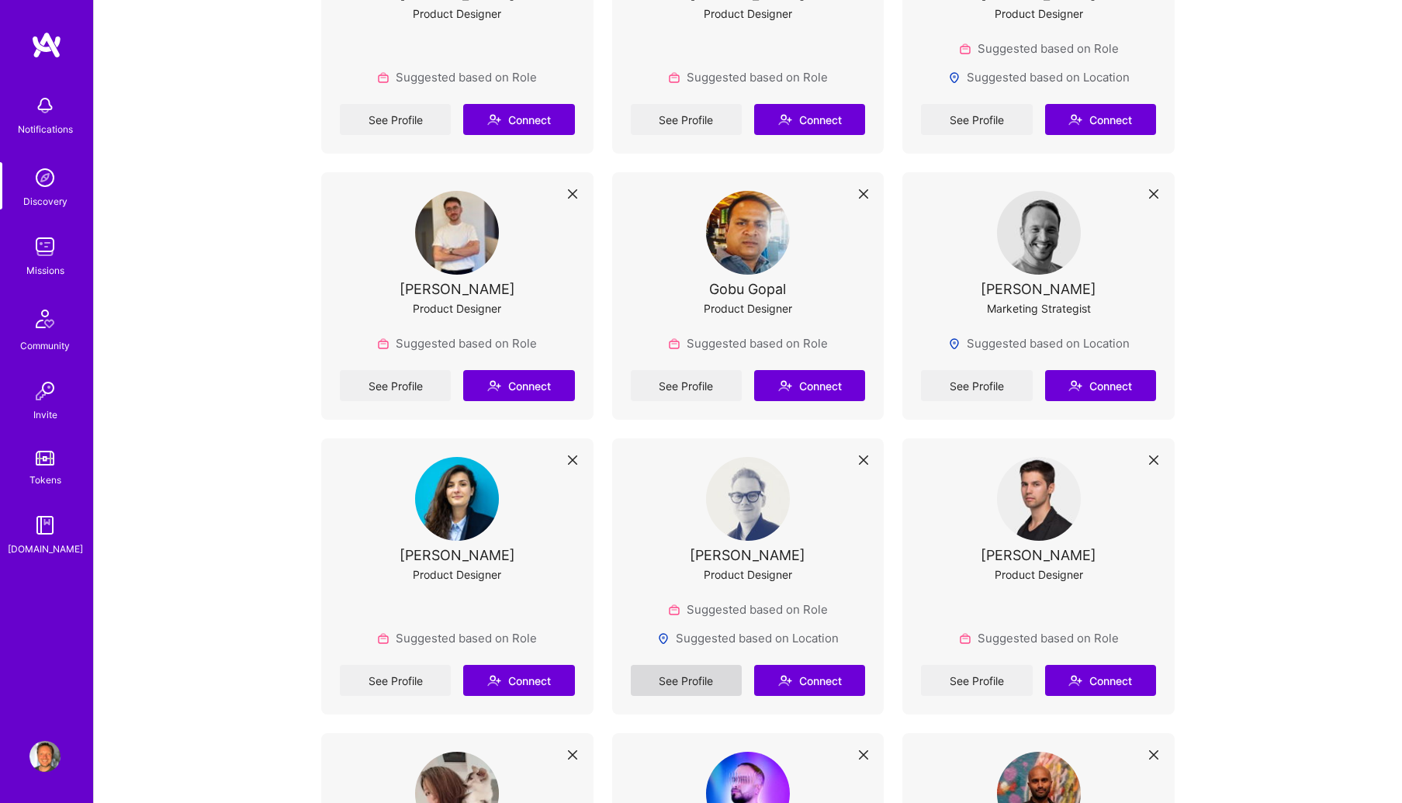
click at [686, 678] on link "See Profile" at bounding box center [686, 680] width 111 height 31
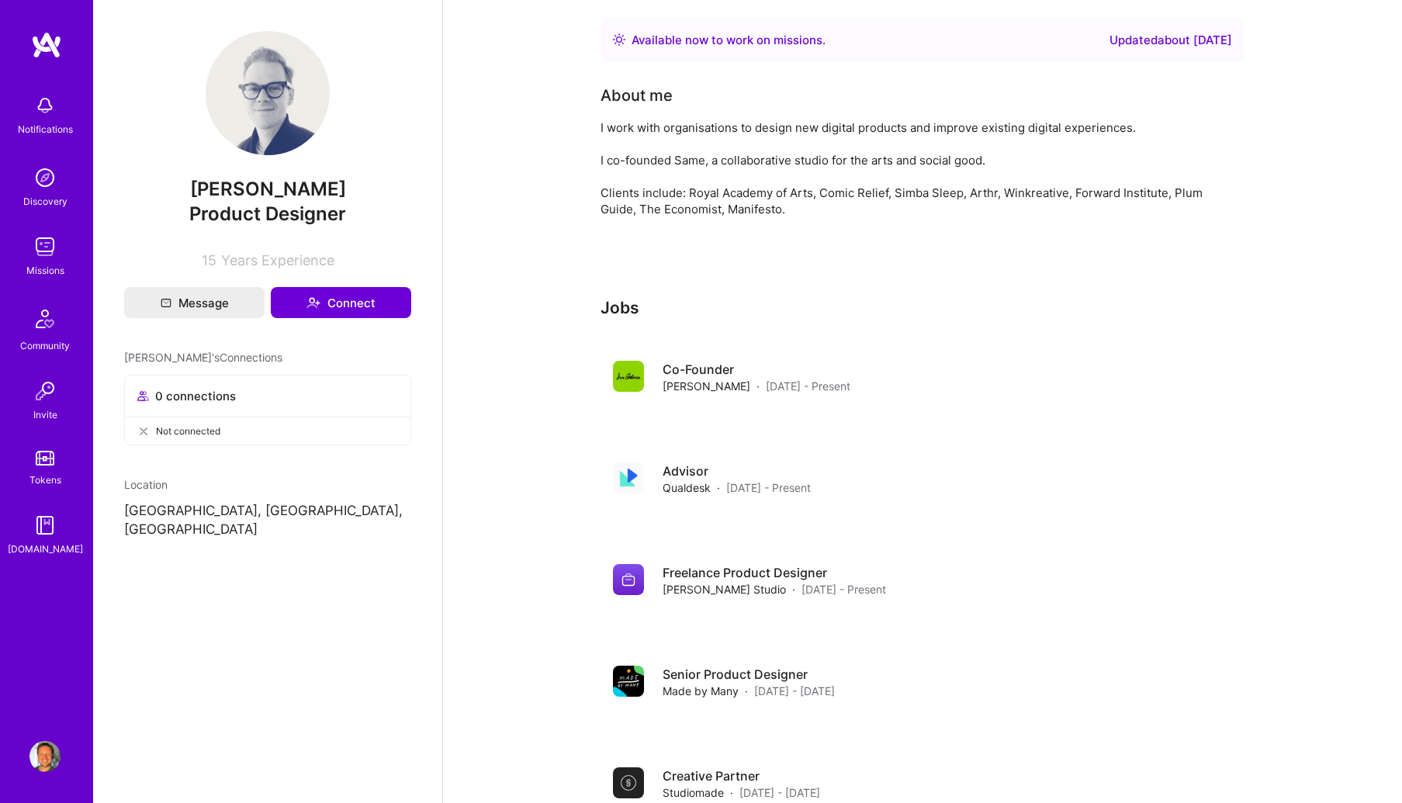
click at [46, 539] on img at bounding box center [44, 525] width 31 height 31
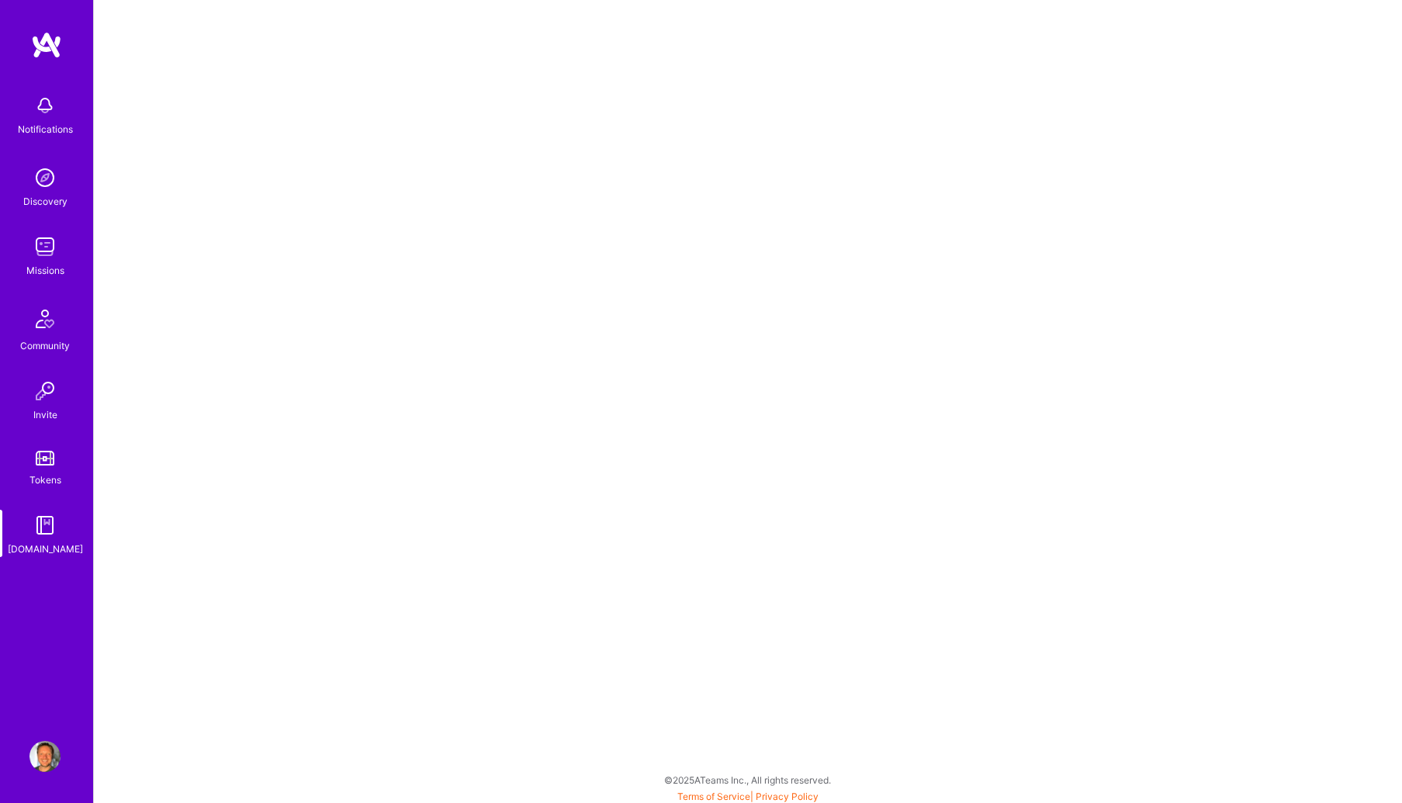
click at [43, 463] on img at bounding box center [45, 458] width 19 height 15
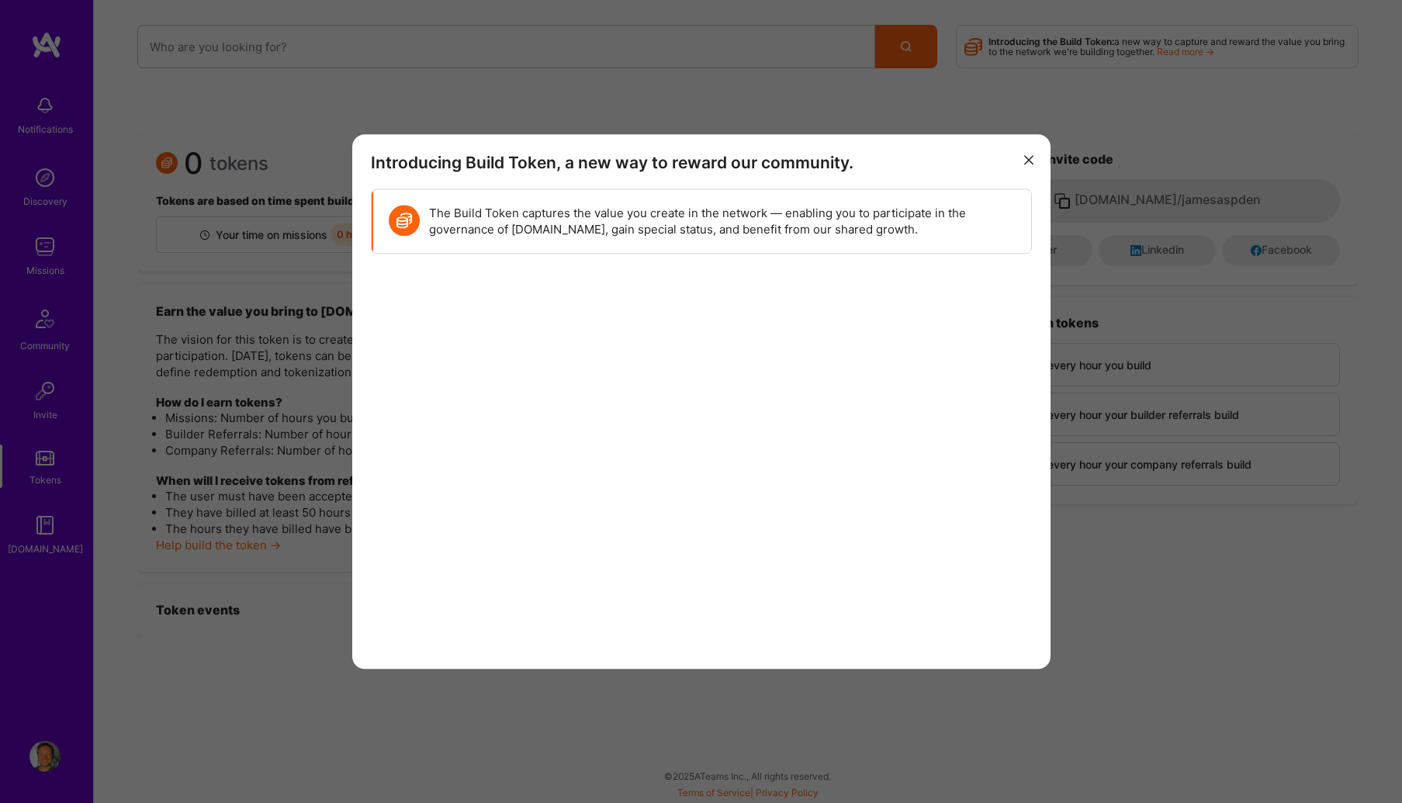
click at [1025, 157] on icon "modal" at bounding box center [1028, 160] width 9 height 9
